Goal: Participate in discussion

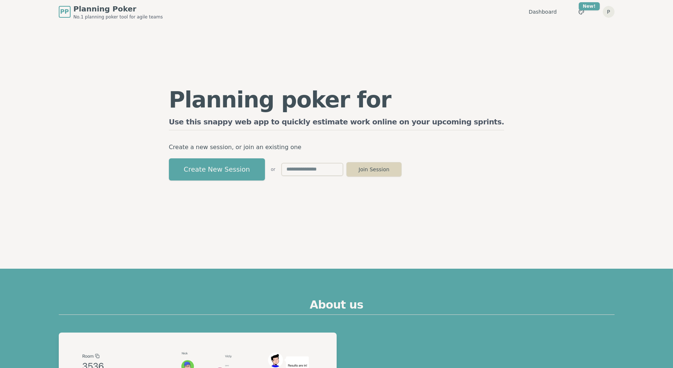
click at [402, 168] on button "Join Session" at bounding box center [373, 169] width 55 height 15
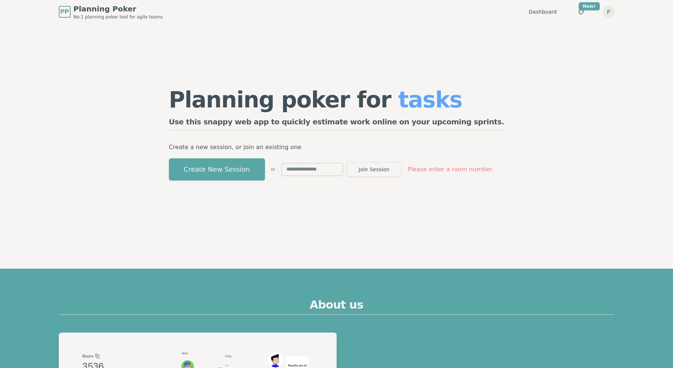
click at [315, 173] on input "text" at bounding box center [312, 169] width 62 height 13
click at [397, 169] on button "Join Session" at bounding box center [373, 169] width 55 height 15
click at [400, 170] on button "Join Session" at bounding box center [373, 169] width 55 height 15
click at [305, 170] on input "*****" at bounding box center [312, 169] width 62 height 13
type input "****"
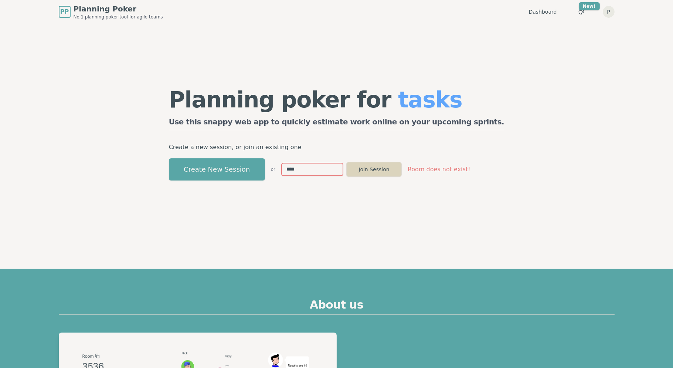
click at [402, 170] on button "Join Session" at bounding box center [373, 169] width 55 height 15
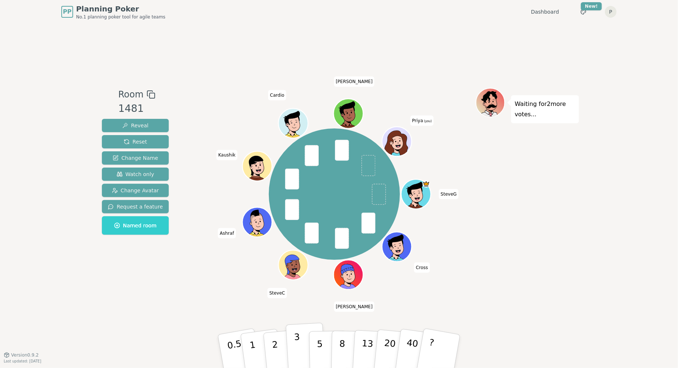
click at [298, 357] on p "3" at bounding box center [298, 352] width 8 height 40
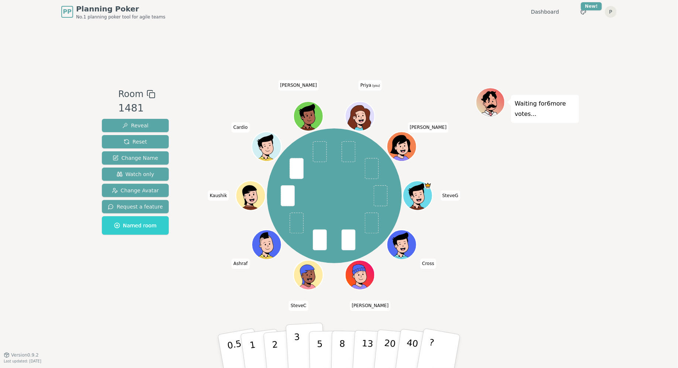
click at [289, 344] on button "3" at bounding box center [306, 352] width 40 height 58
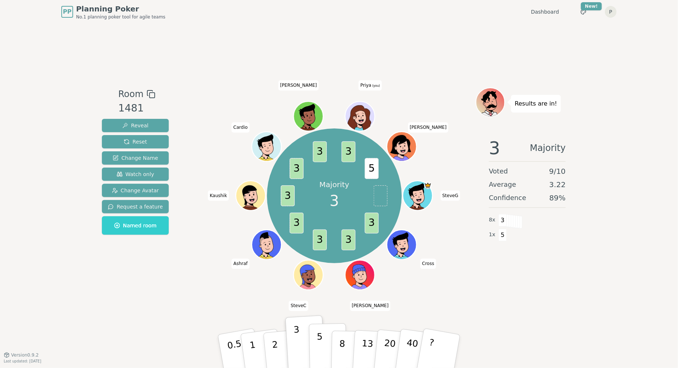
click at [318, 344] on p "5" at bounding box center [320, 352] width 6 height 40
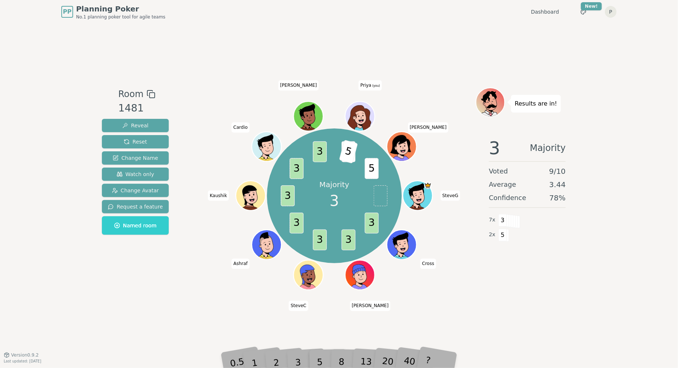
click at [300, 363] on div "3" at bounding box center [306, 351] width 24 height 27
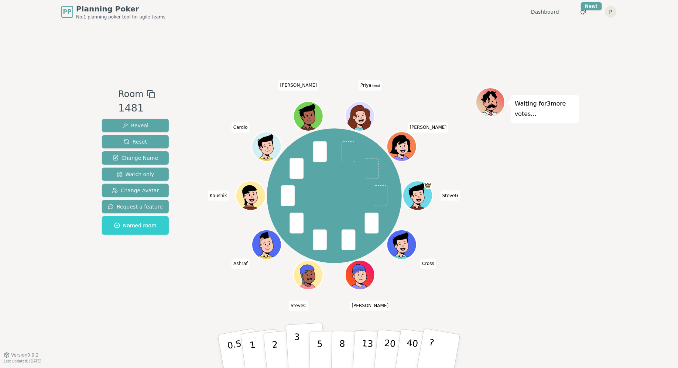
click at [305, 343] on button "3" at bounding box center [306, 352] width 40 height 58
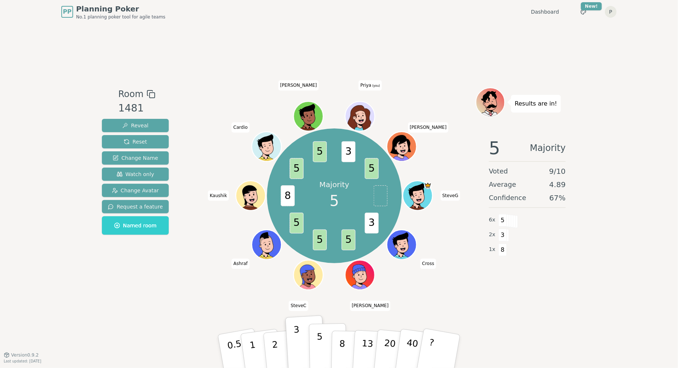
click at [324, 348] on button "5" at bounding box center [328, 352] width 38 height 56
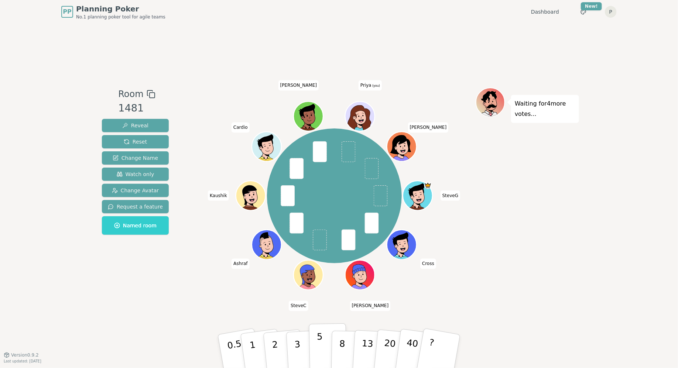
click at [319, 348] on p "5" at bounding box center [320, 352] width 6 height 40
click at [298, 341] on p "3" at bounding box center [298, 352] width 8 height 40
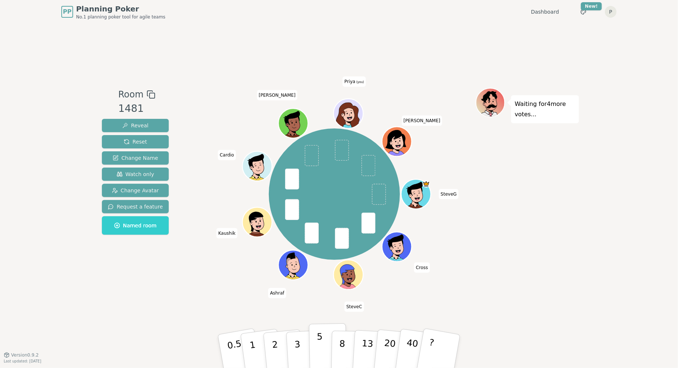
click at [322, 341] on button "5" at bounding box center [328, 352] width 38 height 56
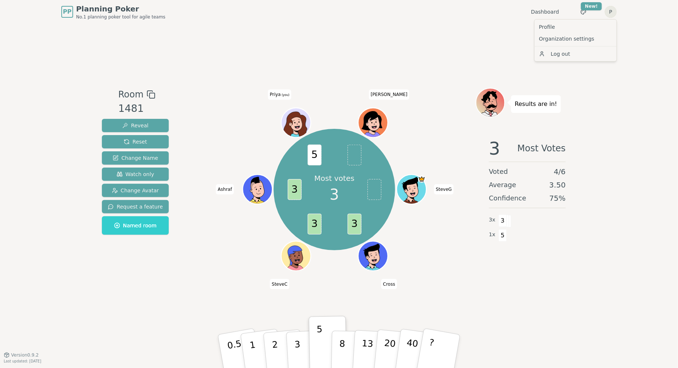
click at [612, 11] on html "PP Planning Poker No.1 planning poker tool for agile teams Dashboard Toggle the…" at bounding box center [339, 184] width 678 height 368
